Goal: Find specific page/section: Find specific page/section

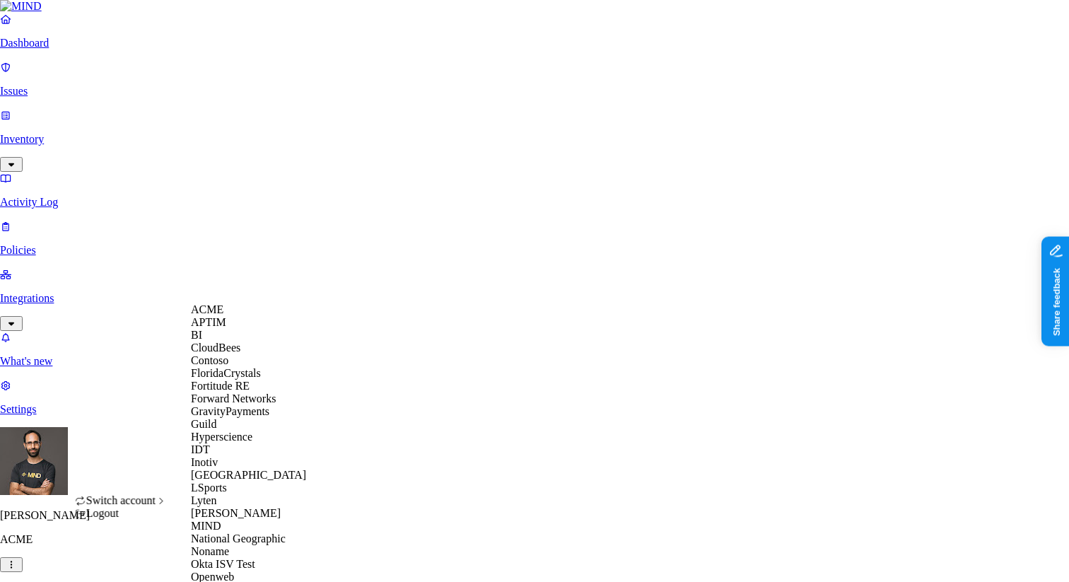
scroll to position [59, 0]
click at [237, 367] on div "Contoso" at bounding box center [259, 360] width 137 height 13
